Goal: Task Accomplishment & Management: Use online tool/utility

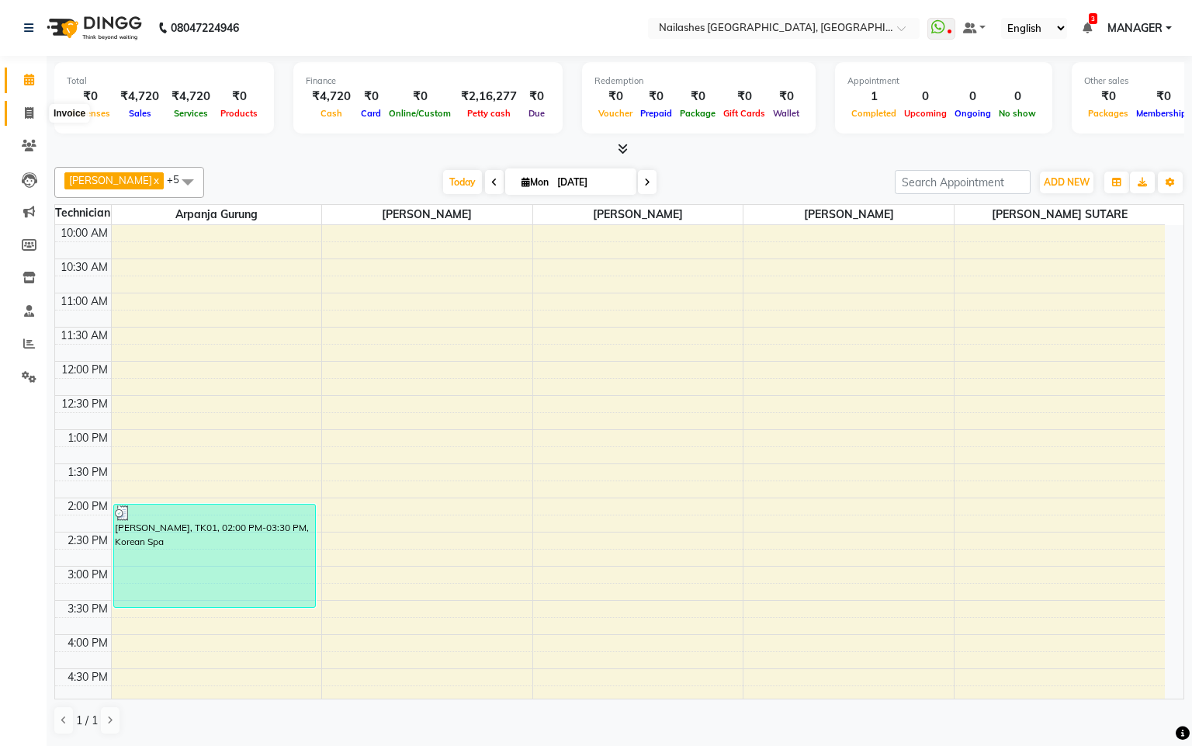
click at [33, 114] on icon at bounding box center [29, 113] width 9 height 12
select select "service"
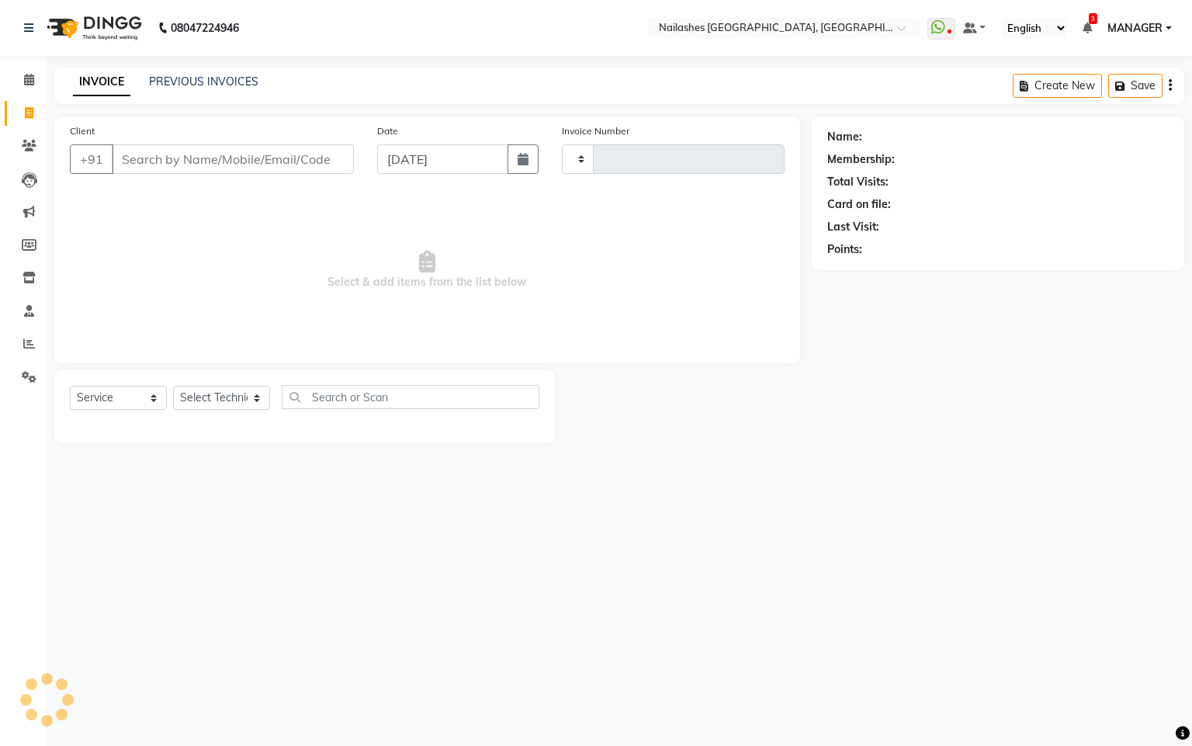
type input "0126"
select select "8442"
click at [22, 81] on span at bounding box center [29, 80] width 27 height 18
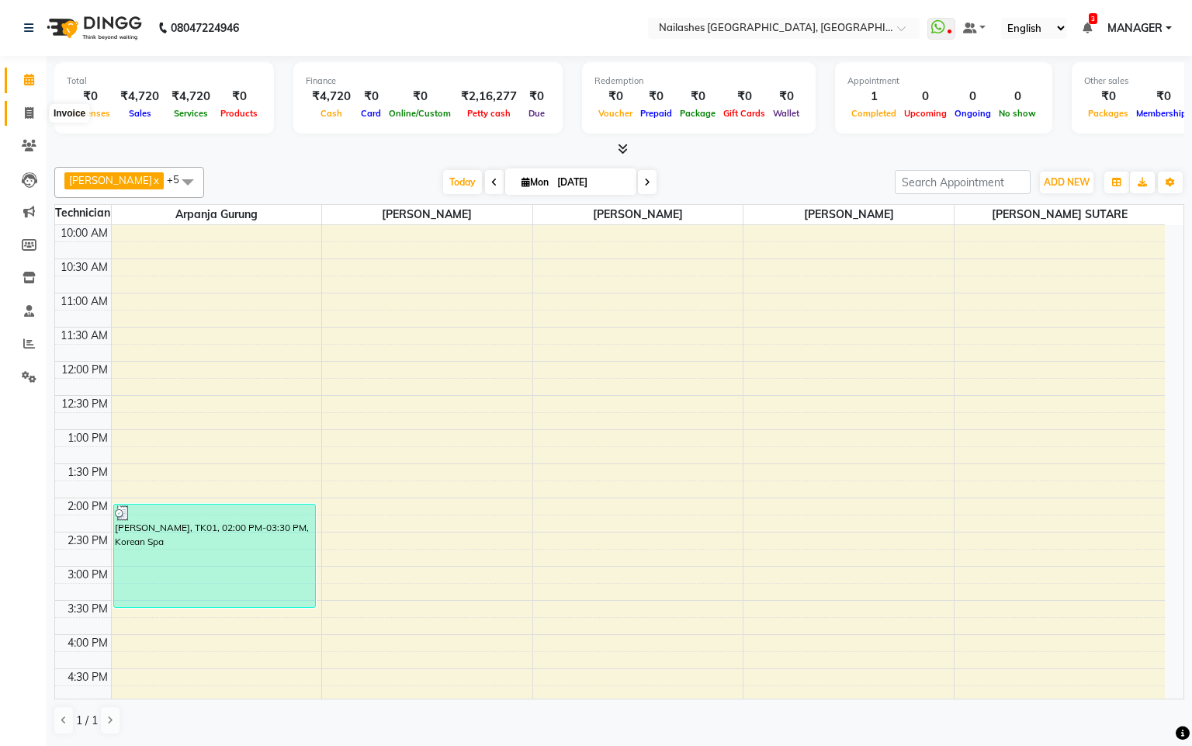
click at [31, 108] on icon at bounding box center [29, 113] width 9 height 12
select select "8442"
select select "service"
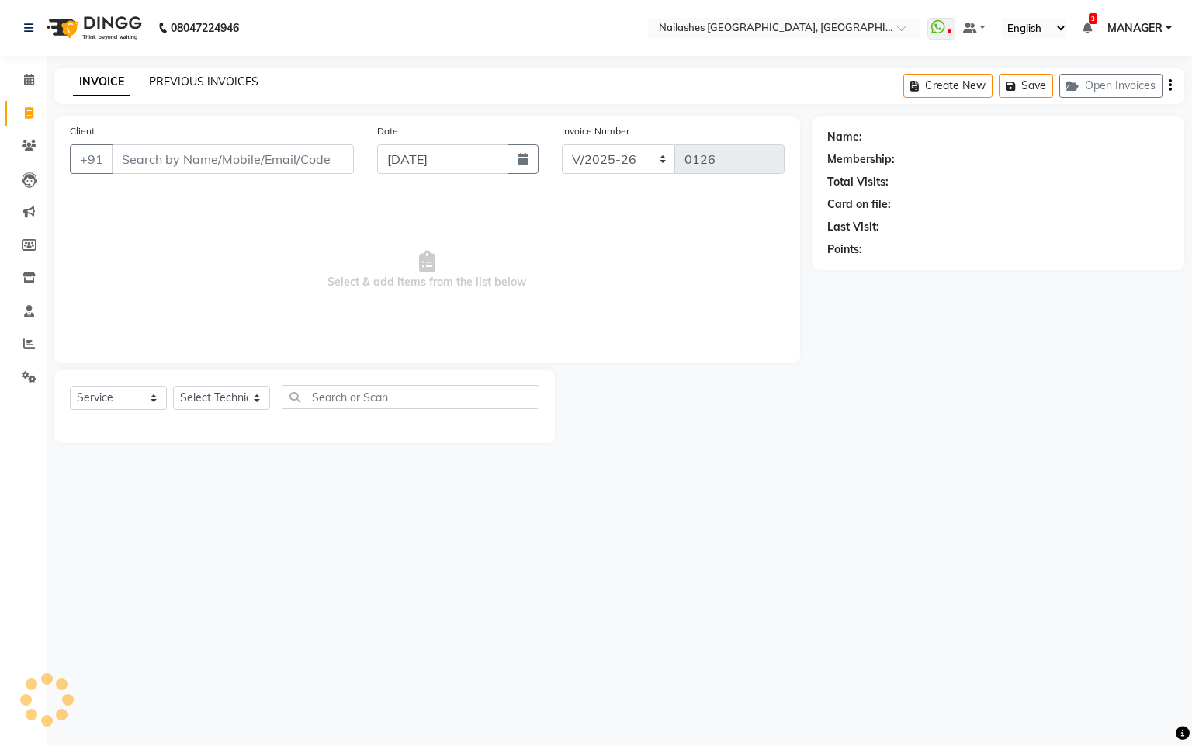
click at [196, 77] on link "PREVIOUS INVOICES" at bounding box center [203, 81] width 109 height 14
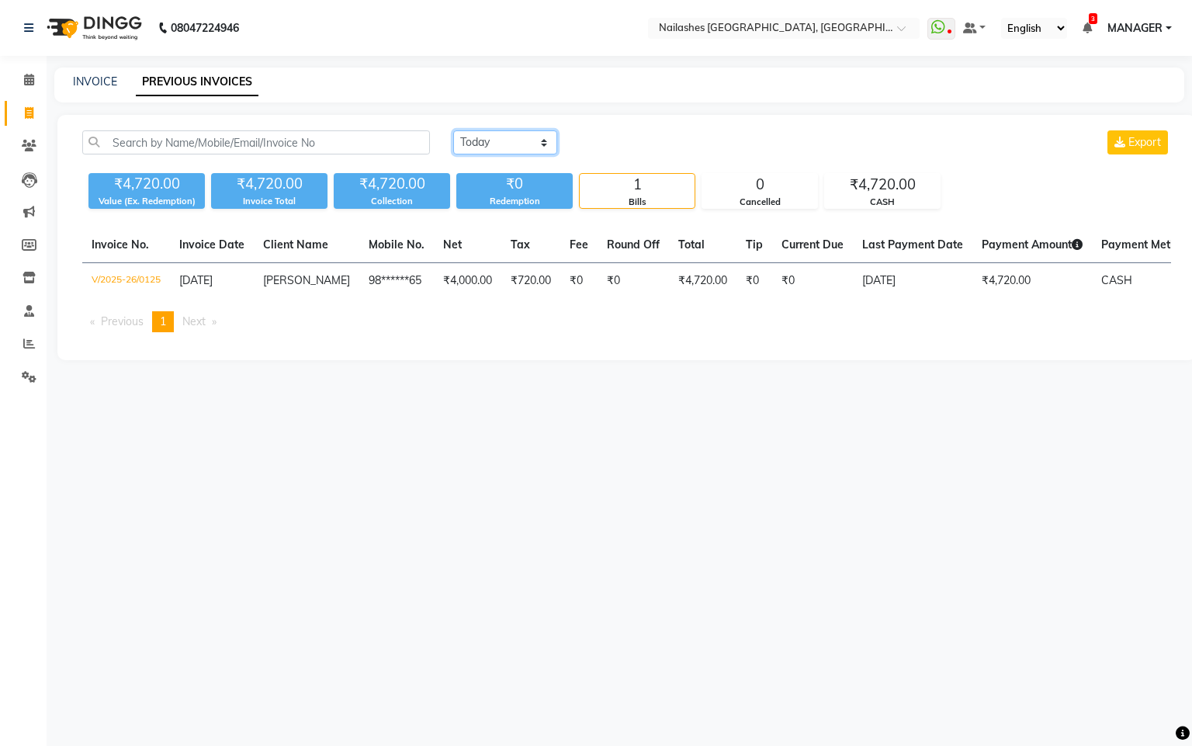
click at [545, 147] on select "[DATE] [DATE] Custom Range" at bounding box center [505, 142] width 104 height 24
select select "range"
click at [453, 130] on select "[DATE] [DATE] Custom Range" at bounding box center [505, 142] width 104 height 24
click at [594, 135] on input "[DATE]" at bounding box center [631, 143] width 109 height 22
select select "9"
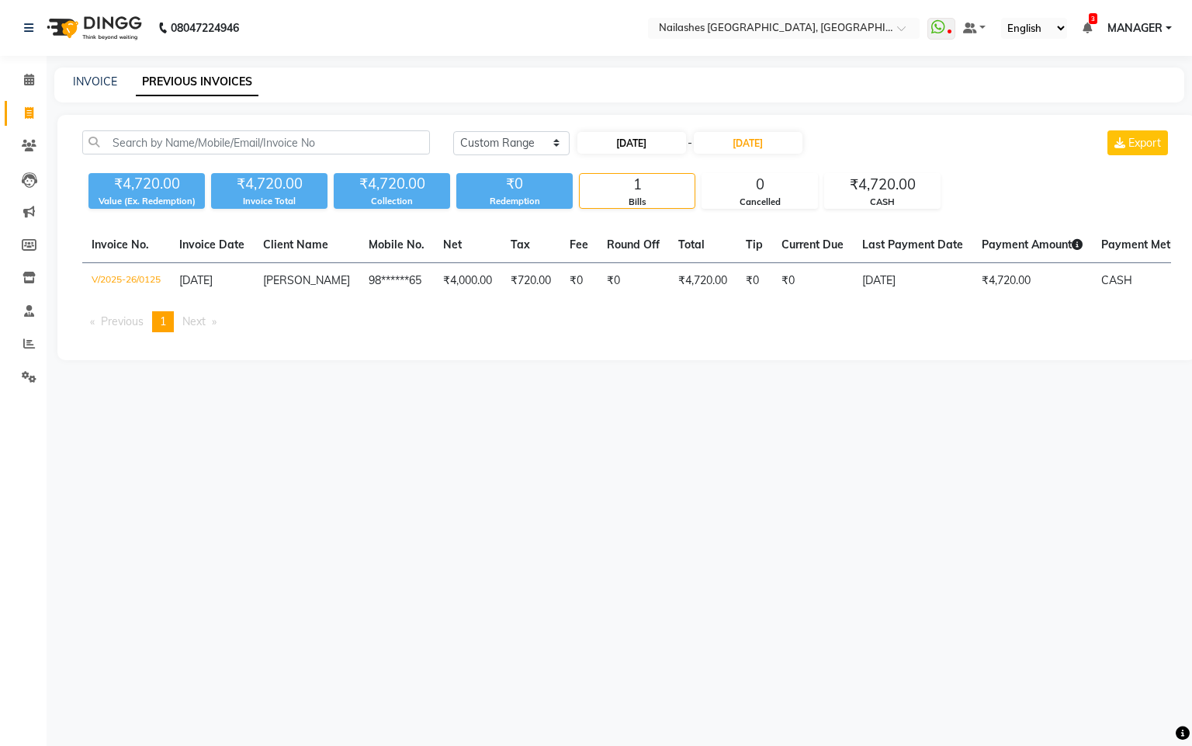
select select "2025"
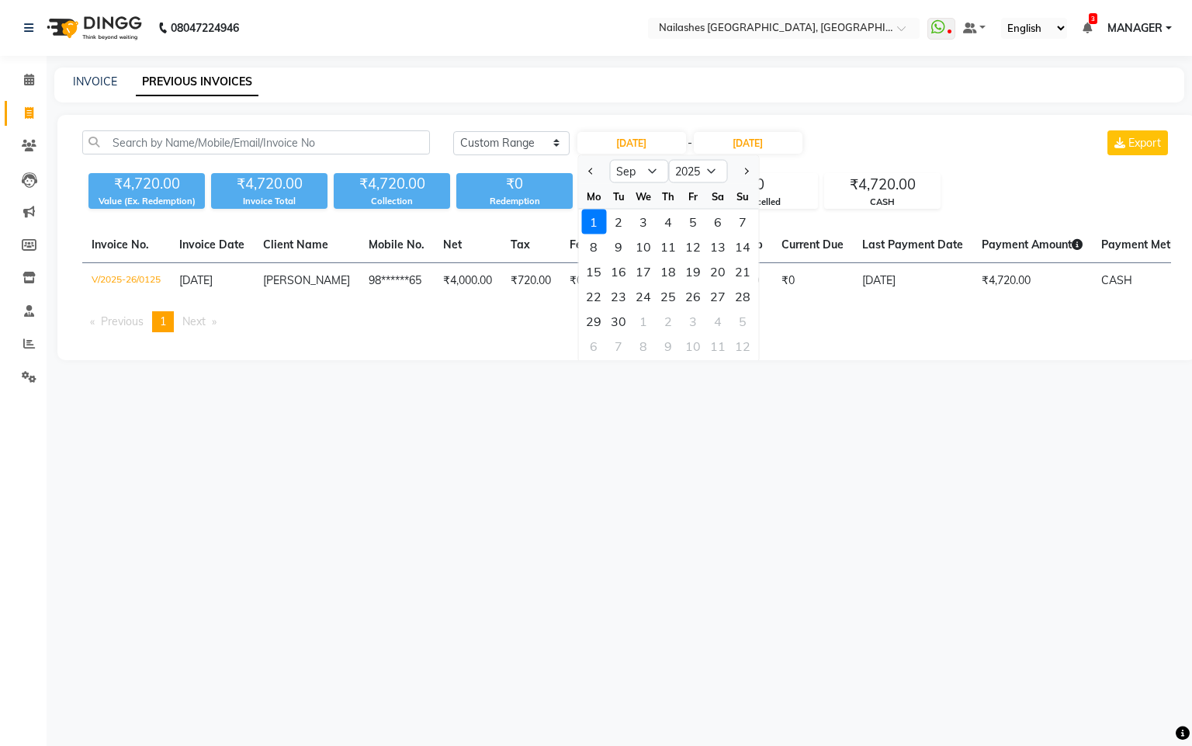
click at [589, 221] on div "1" at bounding box center [593, 221] width 25 height 25
